Goal: Task Accomplishment & Management: Use online tool/utility

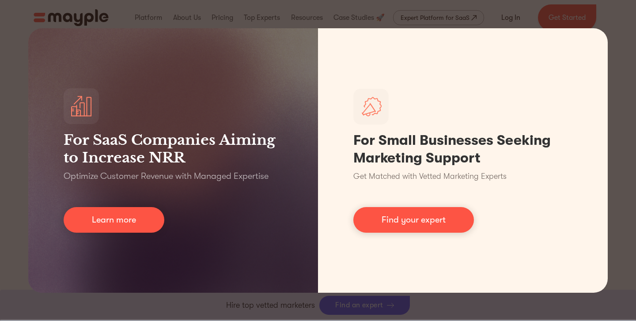
click at [630, 66] on div "For SaaS Companies Aiming to Increase NRR Optimize Customer Revenue with Manage…" at bounding box center [318, 160] width 636 height 321
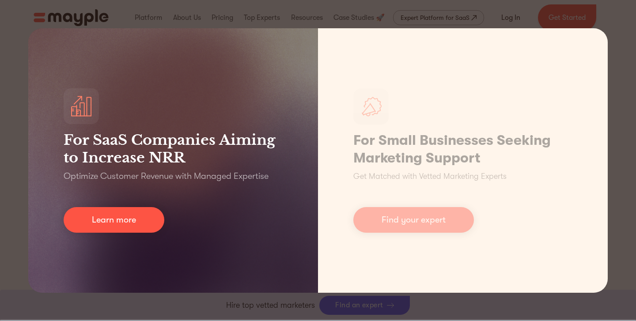
click at [65, 246] on div "For SaaS Companies Aiming to Increase NRR Optimize Customer Revenue with Manage…" at bounding box center [173, 160] width 290 height 265
click at [117, 207] on link "Learn more" at bounding box center [114, 220] width 101 height 26
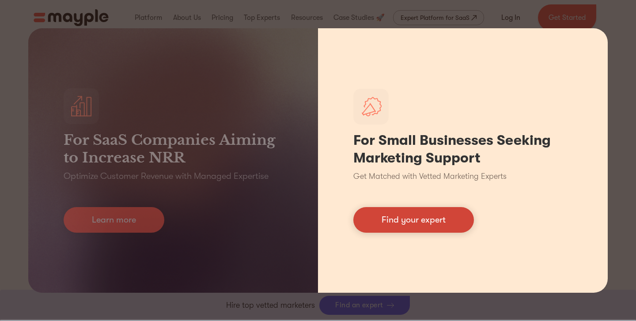
click at [394, 225] on link "Find your expert" at bounding box center [414, 220] width 121 height 26
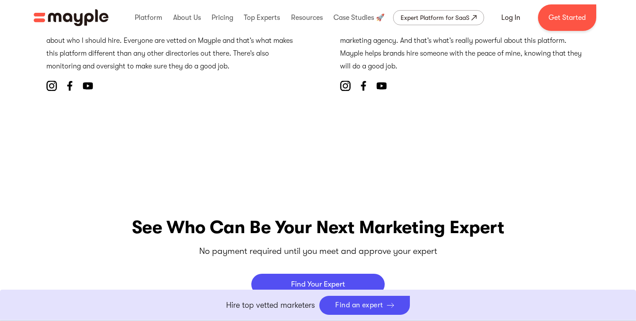
scroll to position [3532, 0]
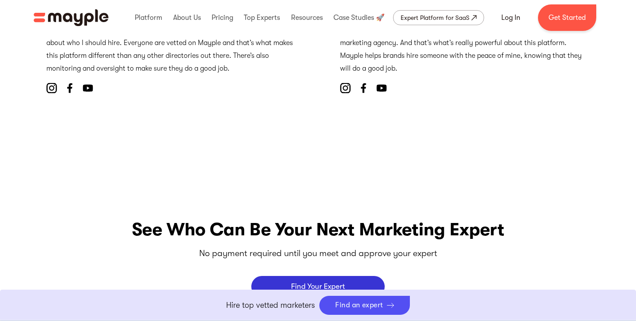
click at [319, 283] on p "Find Your Expert" at bounding box center [318, 287] width 54 height 8
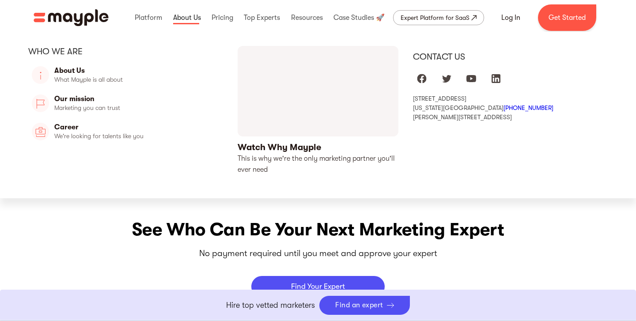
click at [191, 13] on link at bounding box center [187, 18] width 32 height 28
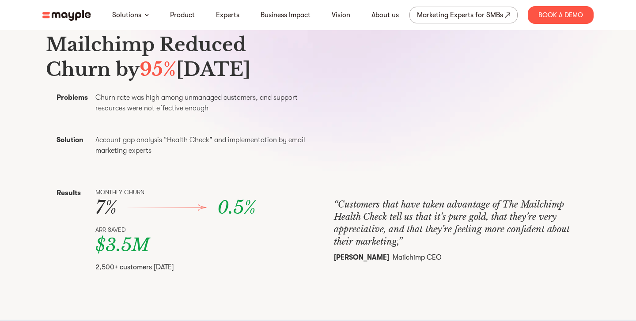
scroll to position [314, 0]
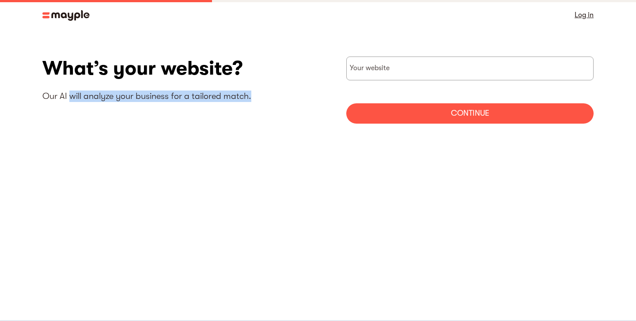
drag, startPoint x: 69, startPoint y: 97, endPoint x: 79, endPoint y: 113, distance: 18.8
click at [79, 113] on div "What’s your website? Our AI will analyze your business for a tailored match. Yo…" at bounding box center [318, 94] width 552 height 74
click at [129, 121] on div "What’s your website? Our AI will analyze your business for a tailored match. Yo…" at bounding box center [318, 94] width 552 height 74
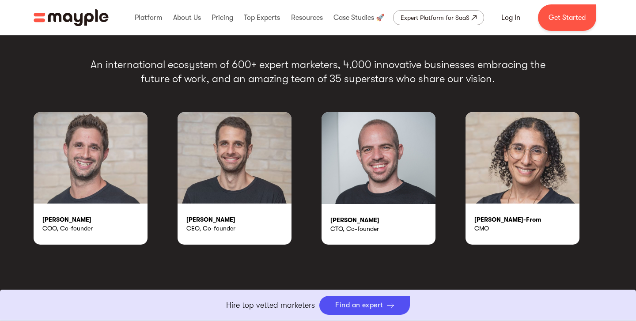
scroll to position [1490, 0]
